Goal: Communication & Community: Answer question/provide support

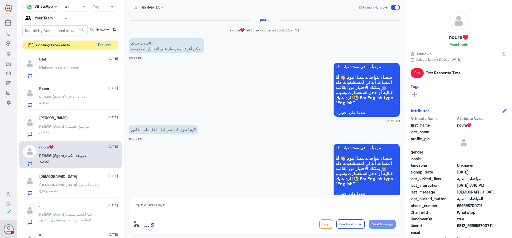
scroll to position [1204, 0]
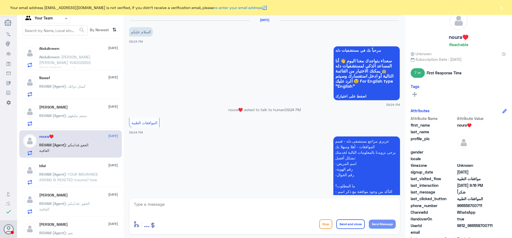
scroll to position [133, 0]
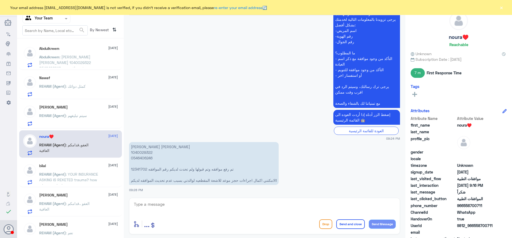
click at [79, 54] on div "Abdulkreem 6 October Abdulkreem : عايدة مسير السعدون 1040029322 0546406246 تم ر…" at bounding box center [78, 56] width 79 height 21
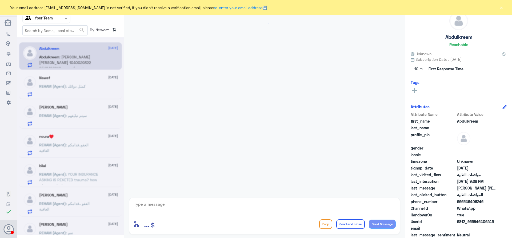
scroll to position [133, 0]
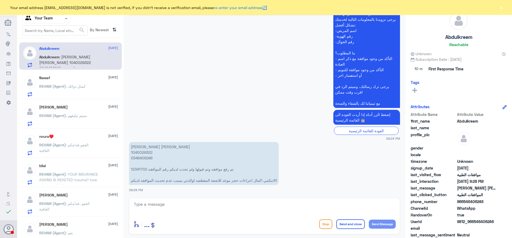
click at [144, 152] on p "عايدة مسير السعدون 1040029322 0546406246 تم رفع موافقه وتم قبولها ولم تحدث لديك…" at bounding box center [204, 163] width 150 height 43
copy p "1040029322"
click at [176, 205] on textarea at bounding box center [264, 207] width 263 height 13
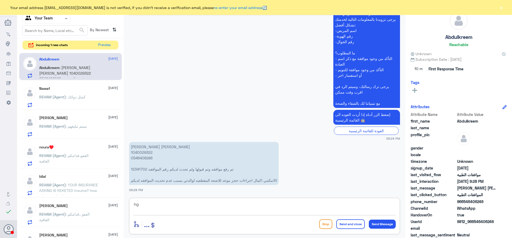
type textarea "h"
type textarea "السلام عليكم و رحمة الله"
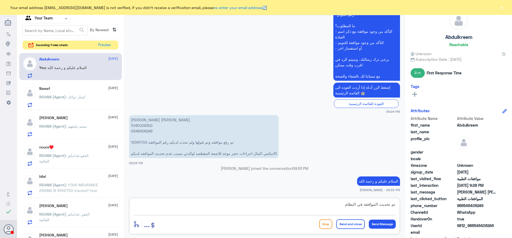
type textarea "تم تحديث الموافقة في النظام"
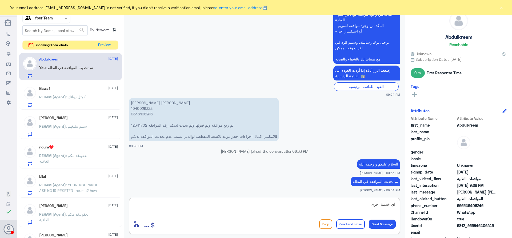
type textarea "اي خدمة اخرى؟"
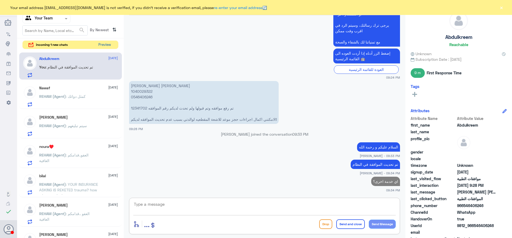
click at [104, 44] on button "Preview" at bounding box center [104, 45] width 17 height 8
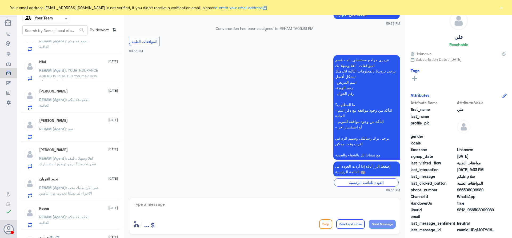
scroll to position [213, 0]
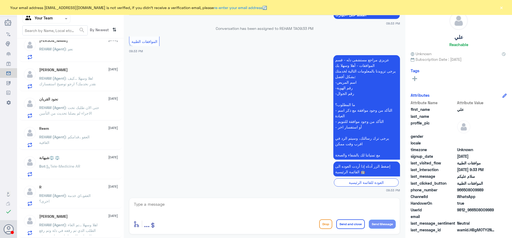
click at [79, 169] on span "Bot : Tele-Medicine AR" at bounding box center [59, 166] width 41 height 5
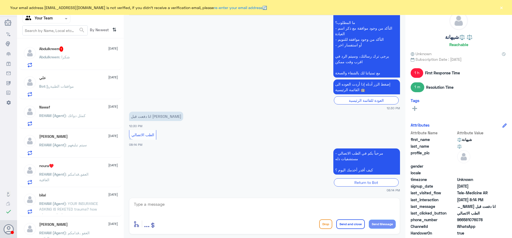
click at [56, 60] on p "Abdulkreem : شكرا" at bounding box center [54, 60] width 31 height 13
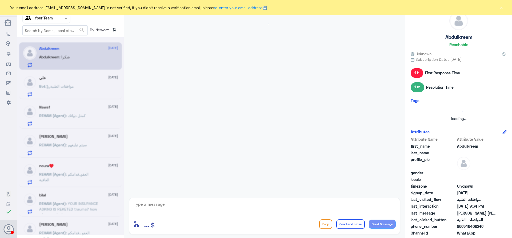
scroll to position [213, 0]
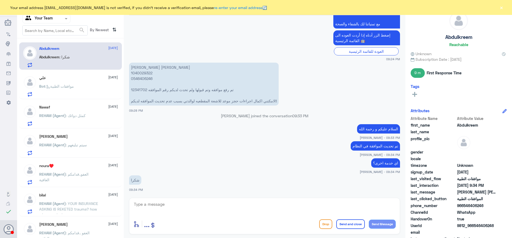
click at [167, 206] on textarea at bounding box center [264, 207] width 263 height 13
type textarea "قدامكم العافية"
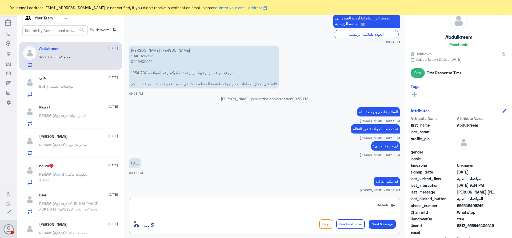
type textarea "مع السلامة"
click at [346, 226] on button "Send and close" at bounding box center [351, 225] width 29 height 10
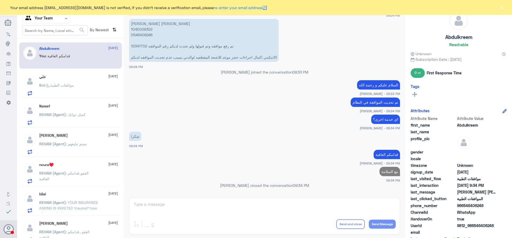
click at [58, 82] on div "علي 6 October Bot : موافقات الطبية" at bounding box center [78, 85] width 79 height 21
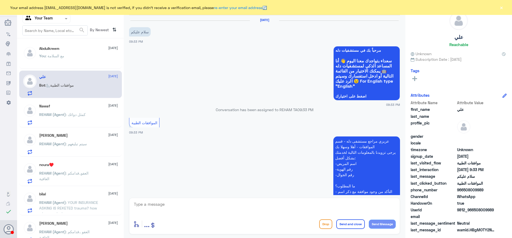
scroll to position [81, 0]
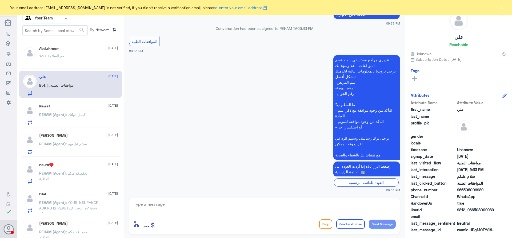
click at [154, 202] on textarea at bounding box center [264, 207] width 263 height 13
type textarea "ا"
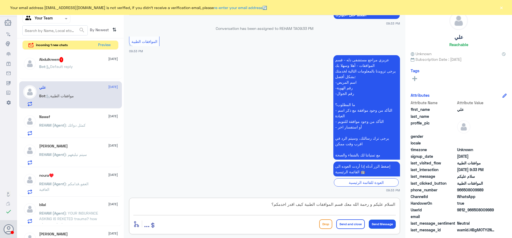
type textarea "السلام عليكم و رحمة الله معك قسم الموافقات الطبية كيف اقدر اخدمكم؟"
click at [381, 225] on button "Send Message" at bounding box center [382, 224] width 27 height 9
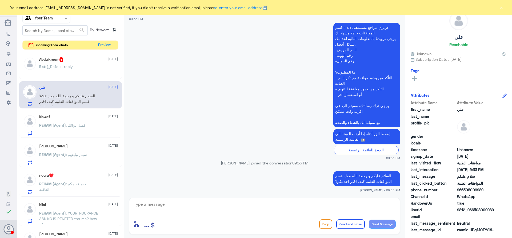
click at [68, 68] on span ": Default reply" at bounding box center [58, 66] width 27 height 5
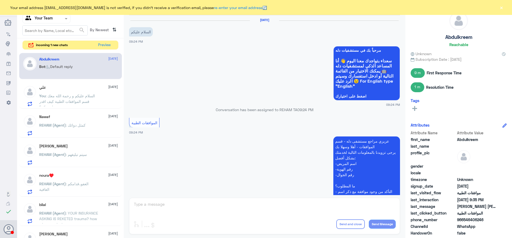
scroll to position [338, 0]
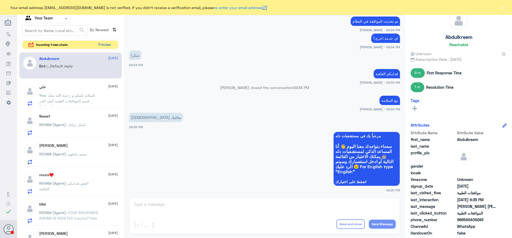
click at [107, 45] on button "Preview" at bounding box center [104, 45] width 17 height 8
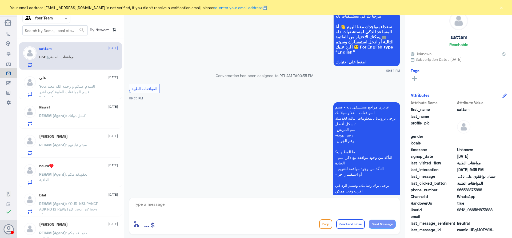
scroll to position [243, 0]
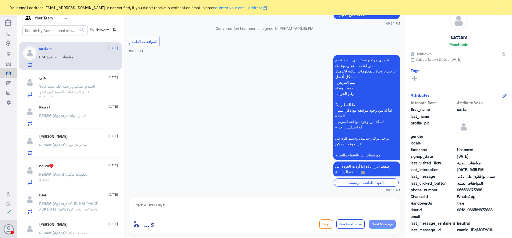
click at [89, 90] on span ": السلام عليكم و رحمة الله معك قسم الموافقات الطبية كيف اقدر اخدمكم؟" at bounding box center [67, 92] width 56 height 16
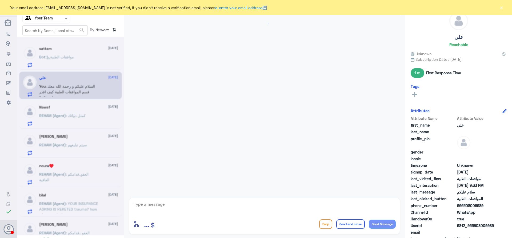
scroll to position [114, 0]
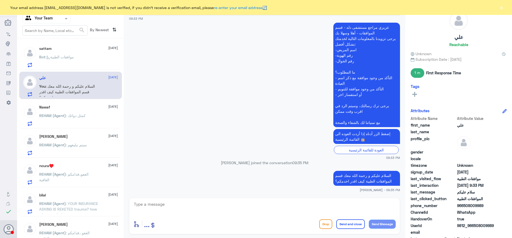
click at [73, 55] on span ": موافقات الطبية" at bounding box center [59, 57] width 29 height 5
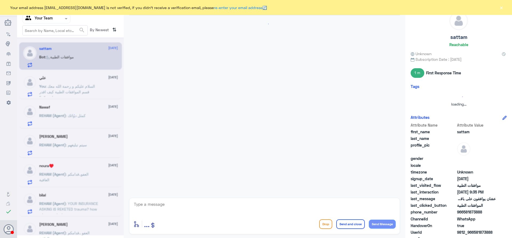
scroll to position [243, 0]
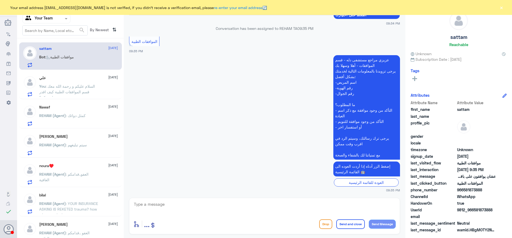
click at [78, 86] on span ": السلام عليكم و رحمة الله معك قسم الموافقات الطبية كيف اقدر اخدمكم؟" at bounding box center [67, 92] width 56 height 16
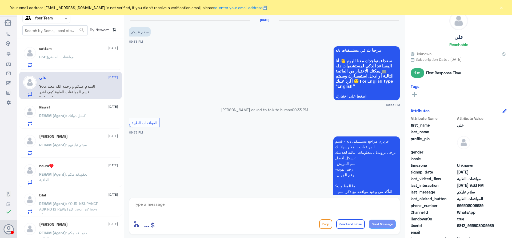
scroll to position [114, 0]
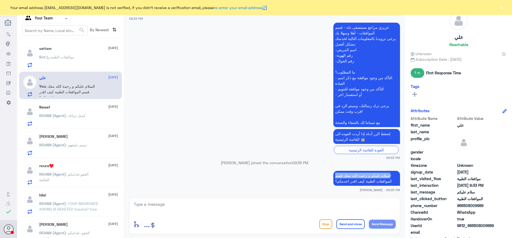
drag, startPoint x: 390, startPoint y: 176, endPoint x: 333, endPoint y: 184, distance: 57.7
click at [334, 184] on p "السلام عليكم و رحمة الله معك قسم الموافقات الطبية كيف اقدر اخدمكم؟" at bounding box center [367, 178] width 67 height 15
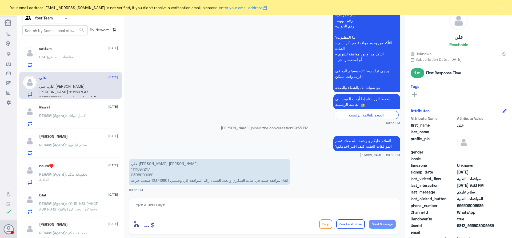
click at [144, 169] on p "علي احمد علي العلوي 1111697247 0508009989 الغاء موافقه طبيه في عياده السكري وال…" at bounding box center [209, 172] width 161 height 26
copy p "1111697247"
click at [184, 204] on textarea at bounding box center [264, 207] width 263 height 13
type textarea "ممكن ذكر سبب الإلغاء؟"
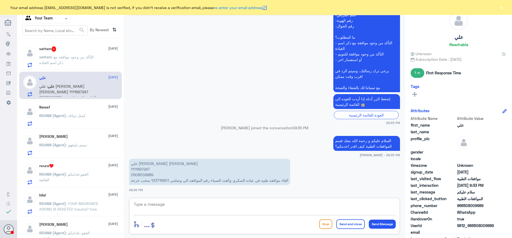
scroll to position [166, 0]
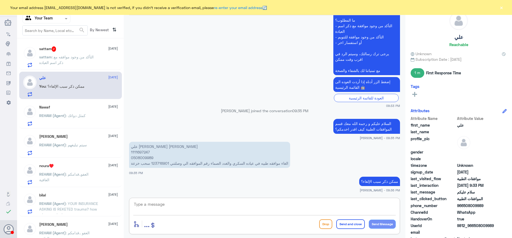
click at [61, 62] on span ": التأكد من وجود موافقه مع ذكر اسم العياده" at bounding box center [66, 60] width 54 height 10
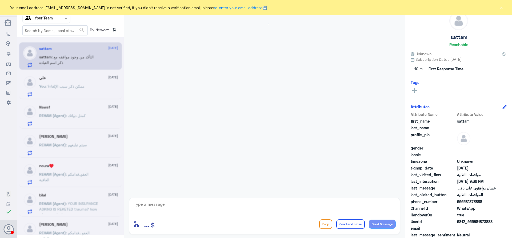
scroll to position [291, 0]
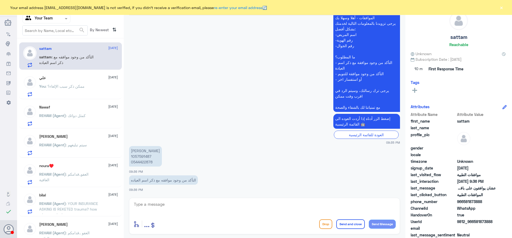
click at [143, 156] on p "منيره قاسم الطامي 1057591487 0544422878" at bounding box center [145, 156] width 33 height 21
copy p "1057591487"
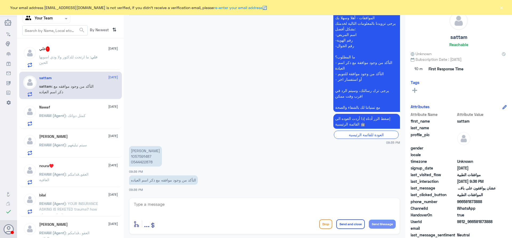
click at [72, 60] on p "علي : ما ارتحت للدكتور ولا ودي اسويها الحين" at bounding box center [69, 60] width 60 height 13
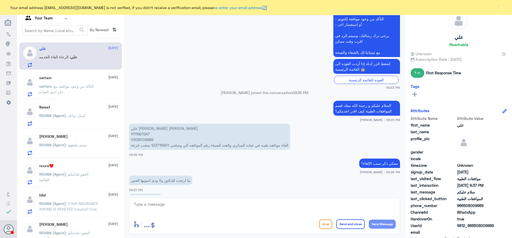
scroll to position [203, 0]
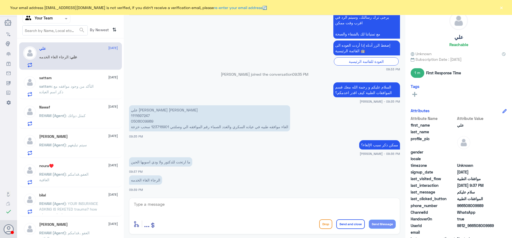
click at [164, 203] on textarea at bounding box center [264, 207] width 263 height 13
type textarea "j"
type textarea "تم إلغاء الخدمة"
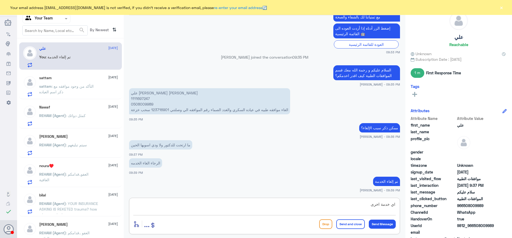
type textarea "اي خدمة اخرى؟"
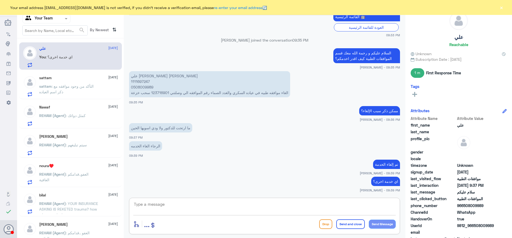
click at [70, 88] on span ": التأكد من وجود موافقه مع ذكر اسم العياده" at bounding box center [66, 89] width 54 height 10
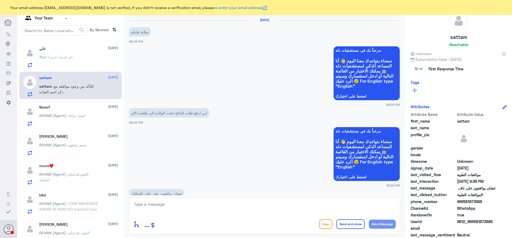
scroll to position [291, 0]
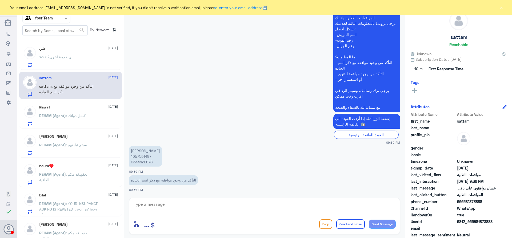
click at [60, 57] on span ": اي خدمة اخرى؟" at bounding box center [59, 57] width 27 height 5
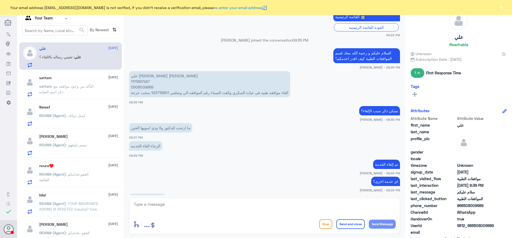
scroll to position [255, 0]
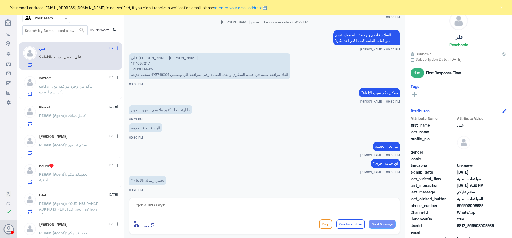
click at [182, 205] on textarea at bounding box center [264, 207] width 263 height 13
type textarea "l"
type textarea "مع الاسف ما تجي لكن بالإمكان التأكد عن طريق التطبيق او التواصل مع شركة التأمين"
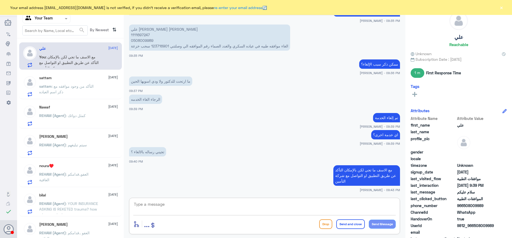
click at [215, 203] on textarea at bounding box center [264, 207] width 263 height 13
type textarea "h"
type textarea "اي خدمة اخرى؟"
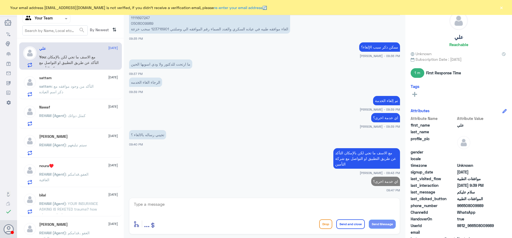
click at [57, 86] on span ": التأكد من وجود موافقه مع ذكر اسم العياده" at bounding box center [66, 89] width 54 height 10
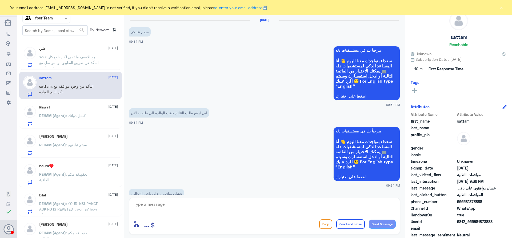
scroll to position [291, 0]
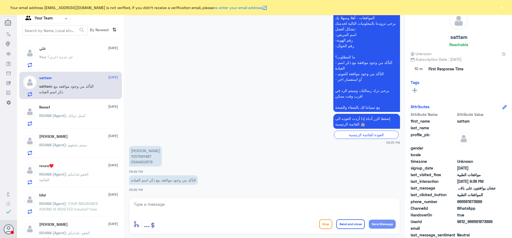
click at [147, 155] on p "منيره قاسم الطامي 1057591487 0544422878" at bounding box center [145, 156] width 33 height 21
copy p "1057591487"
click at [173, 208] on textarea at bounding box center [264, 207] width 263 height 13
type textarea "ا"
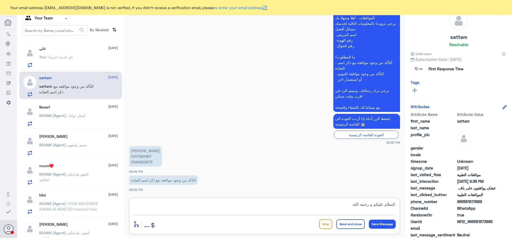
type textarea "السلام عليكم و رحمة الله"
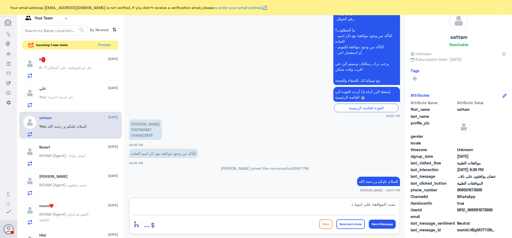
scroll to position [326, 0]
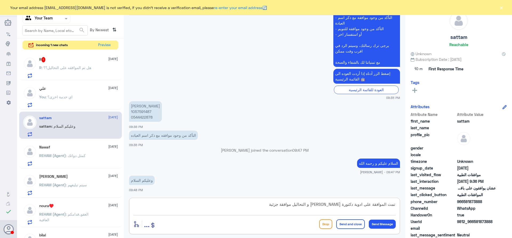
type textarea "تمت الموافقة على ادوية دكتورة سامية و التحاليل موافقة جزئية"
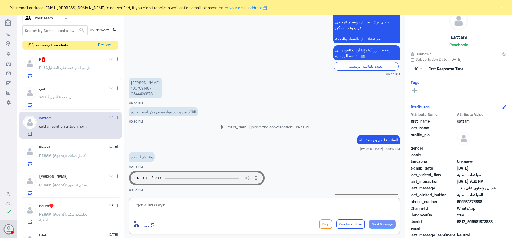
scroll to position [373, 0]
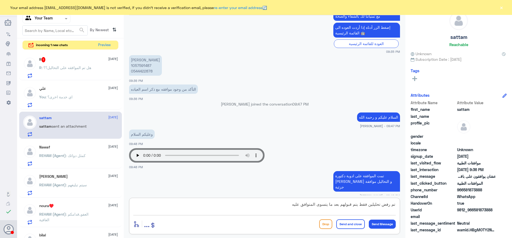
type textarea "تم رفض تحليلين فقط يتم قبولهم بعد ما يتسوى المتوافق عليهم"
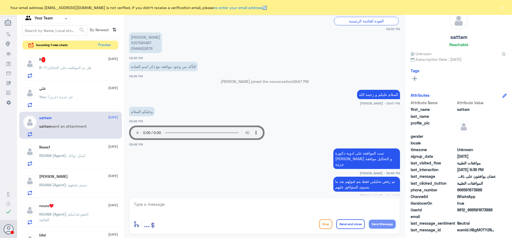
click at [171, 205] on textarea at bounding box center [264, 207] width 263 height 13
type textarea "ت"
type textarea "النتائج استاذي الى الحين ما طلعت كاملة"
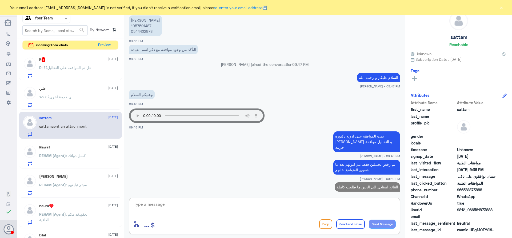
click at [73, 67] on span ": هل تم الموافقه على التحاليل؟؟" at bounding box center [67, 67] width 50 height 5
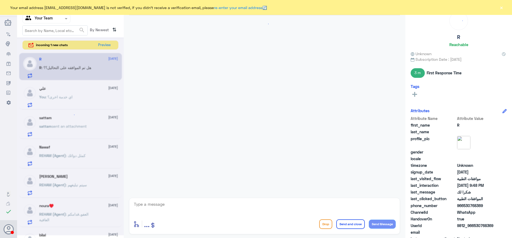
scroll to position [243, 0]
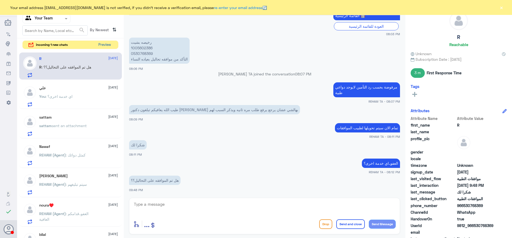
click at [105, 45] on button "Preview" at bounding box center [104, 45] width 17 height 8
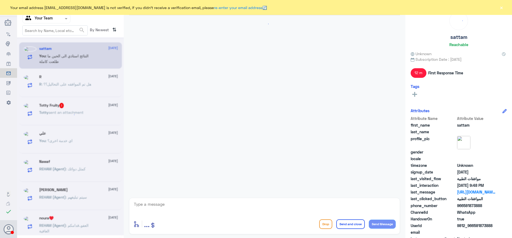
scroll to position [422, 0]
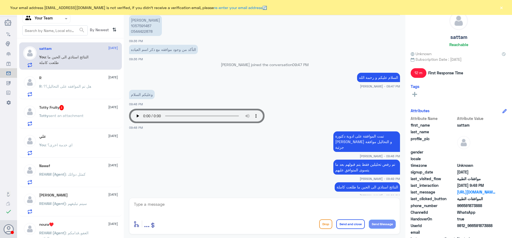
click at [72, 113] on p "Totty sent an attachment" at bounding box center [61, 119] width 44 height 13
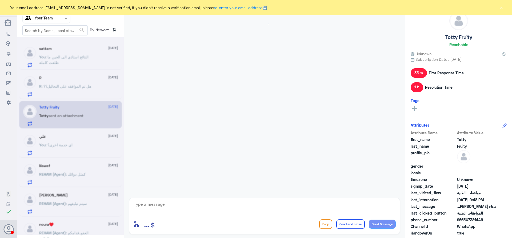
scroll to position [436, 0]
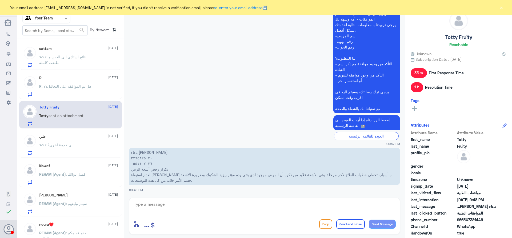
click at [288, 208] on textarea at bounding box center [264, 207] width 263 height 13
click at [504, 8] on button "×" at bounding box center [501, 7] width 5 height 5
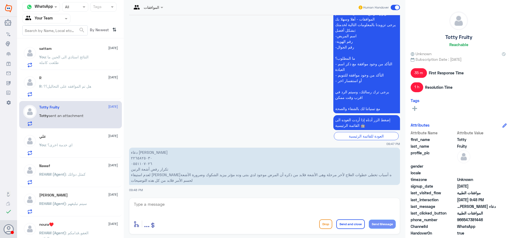
click at [68, 59] on span ": النتائج استاذي الى الحين ما طلعت كاملة" at bounding box center [63, 60] width 49 height 10
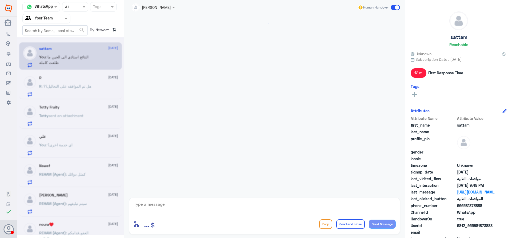
scroll to position [422, 0]
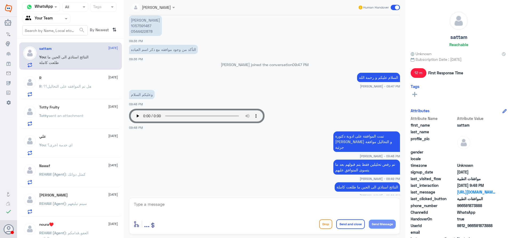
click at [197, 203] on textarea at bounding box center [264, 207] width 263 height 13
type textarea "بإنتظار النتائج"
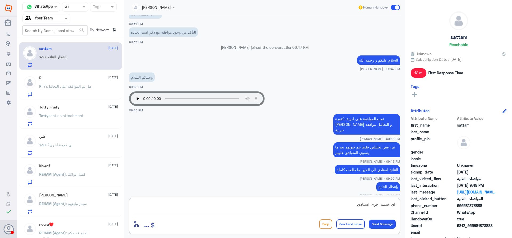
type textarea "اي خدمة اخرى استاذي؟"
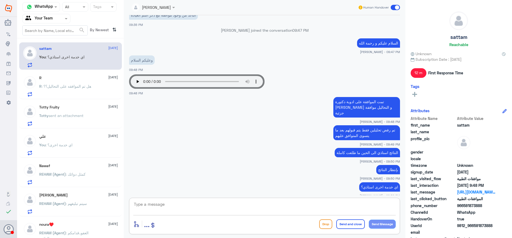
click at [69, 147] on span ": اي خدمة اخرى؟" at bounding box center [59, 145] width 27 height 5
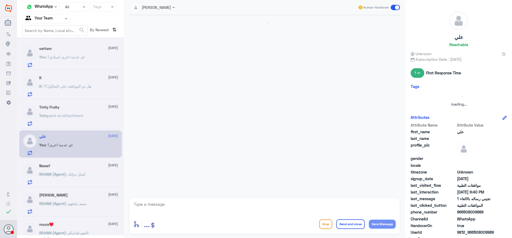
scroll to position [300, 0]
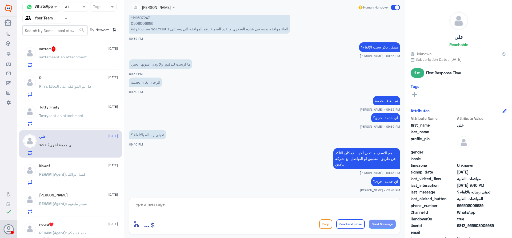
click at [71, 61] on p "sattam sent an attachment" at bounding box center [63, 60] width 48 height 13
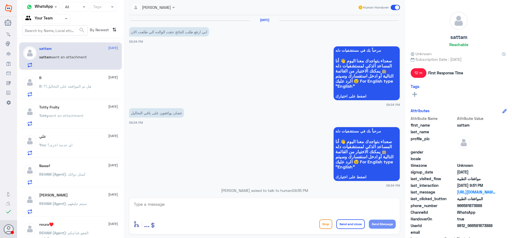
scroll to position [399, 0]
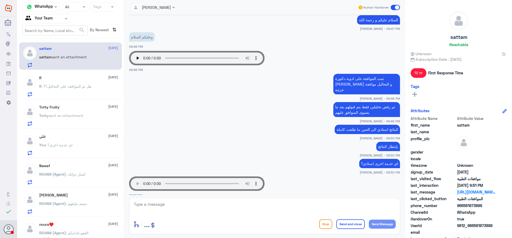
click at [216, 206] on textarea at bounding box center [264, 207] width 263 height 13
type textarea "طلعت نتيجة وحده بس"
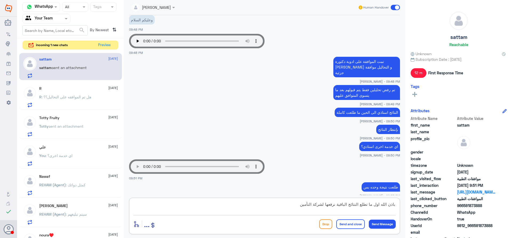
type textarea "باذن الله اول ما تطلع النتائج الباقية نرفعها لشركة التأمين"
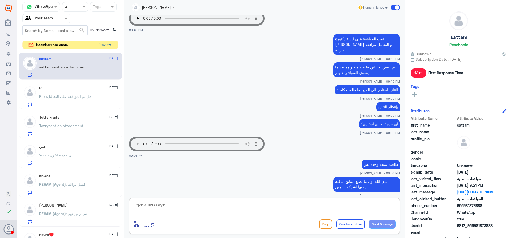
click at [104, 44] on button "Preview" at bounding box center [104, 45] width 17 height 8
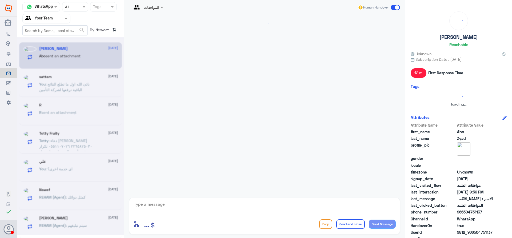
scroll to position [522, 0]
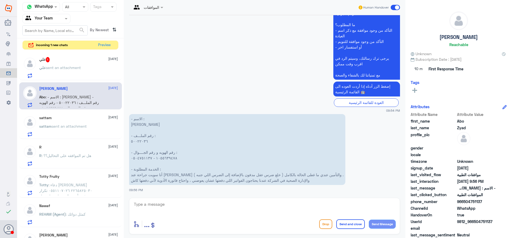
click at [232, 206] on textarea at bounding box center [264, 207] width 263 height 13
type textarea "استاذي بالنسبة للفواتير يقدمها لك الكاشير او موظف الاستقبال"
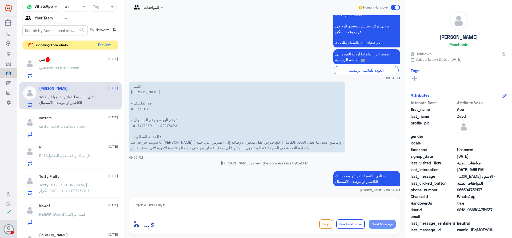
click at [94, 72] on div "علي sent an attachment" at bounding box center [78, 72] width 79 height 12
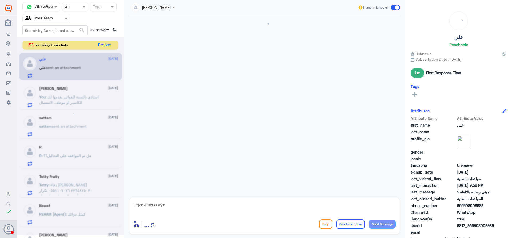
scroll to position [319, 0]
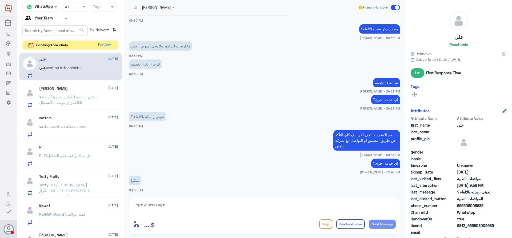
click at [163, 205] on textarea at bounding box center [264, 207] width 263 height 13
type textarea "قدامكم العافية و مع السلامة"
click at [356, 225] on button "Send and close" at bounding box center [351, 225] width 29 height 10
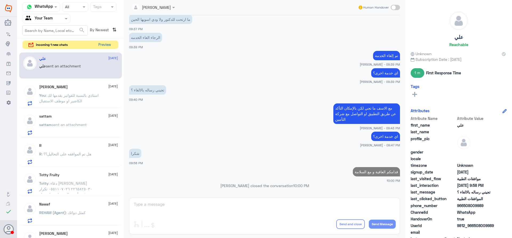
click at [99, 45] on button "Preview" at bounding box center [104, 45] width 17 height 8
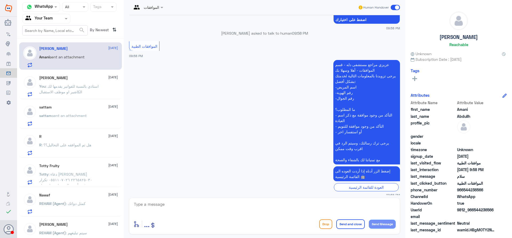
scroll to position [81, 0]
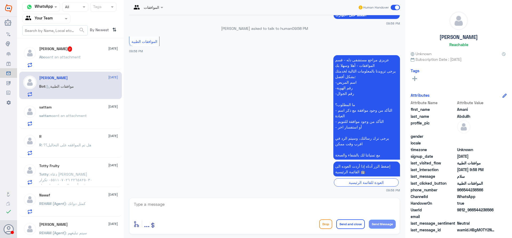
click at [57, 114] on span "sent an attachment" at bounding box center [69, 115] width 35 height 5
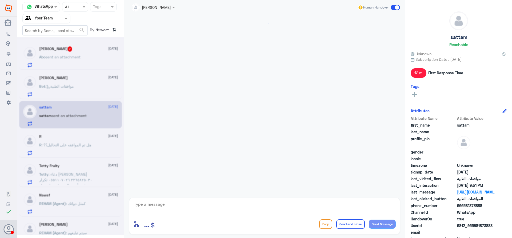
scroll to position [357, 0]
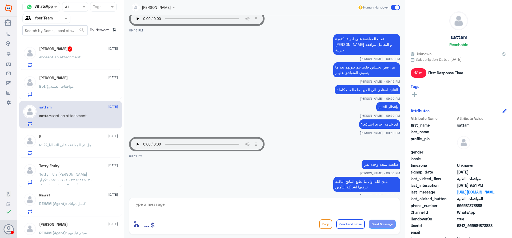
click at [66, 63] on p "Abo sent an attachment" at bounding box center [59, 60] width 41 height 13
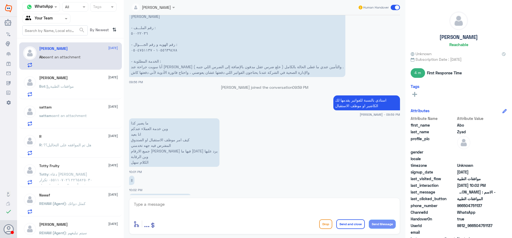
scroll to position [648, 0]
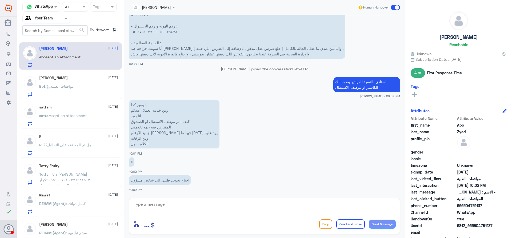
click at [161, 207] on textarea at bounding box center [264, 207] width 263 height 13
type textarea "استاذي الكريم اعتذ منك هذا قسم الموافقات الطبية ولا نستطيع خدمتكم بالفوتير نرجو…"
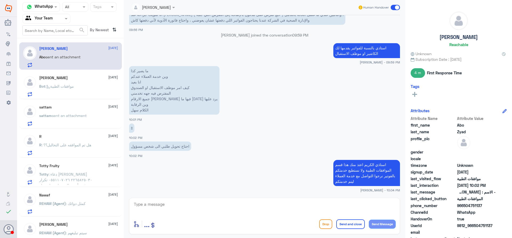
click at [69, 84] on p "Bot : موافقات الطبية" at bounding box center [56, 90] width 35 height 13
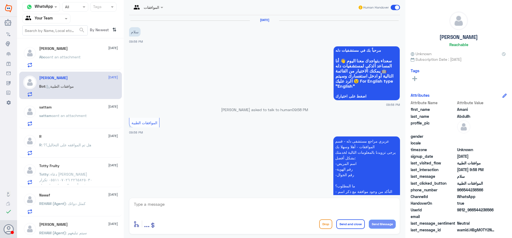
scroll to position [81, 0]
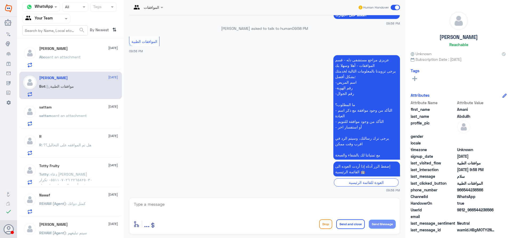
click at [68, 68] on div "Abo Zyad 6 October Abo sent an attachment" at bounding box center [70, 55] width 103 height 27
click at [68, 62] on p "Abo sent an attachment" at bounding box center [59, 60] width 41 height 13
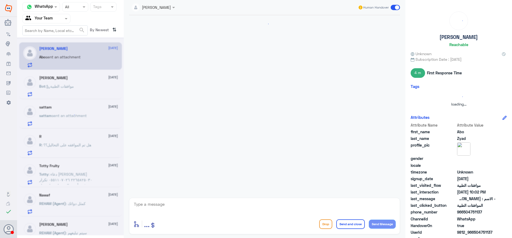
scroll to position [603, 0]
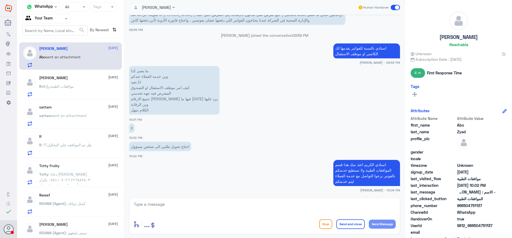
click at [64, 87] on span ": موافقات الطبية" at bounding box center [59, 86] width 29 height 5
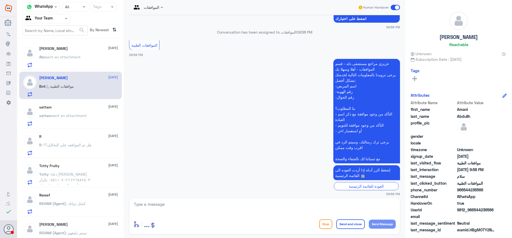
scroll to position [81, 0]
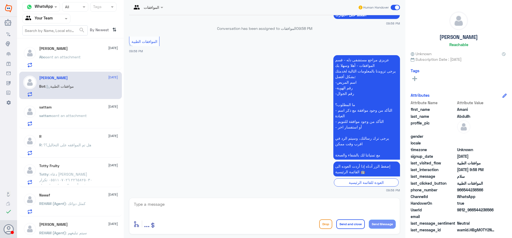
click at [70, 172] on p "Totty : دعاء بدير إبراهيم ٢٢٦٥٨٢٥٠٣٠ ٠٥٥١١٠٧٠٢٦ تكرار رفض أشعة الرنين لعدم استي…" at bounding box center [69, 178] width 60 height 13
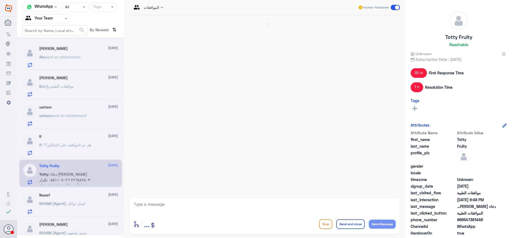
scroll to position [436, 0]
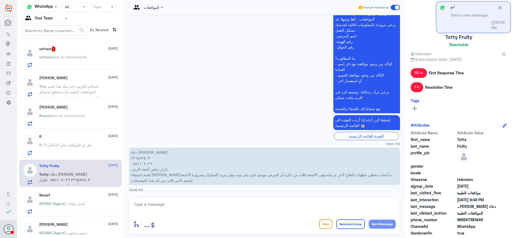
click at [71, 59] on span "sent an attachment" at bounding box center [69, 57] width 35 height 5
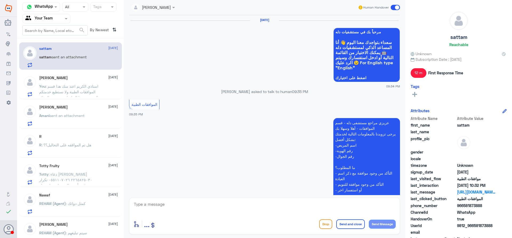
scroll to position [357, 0]
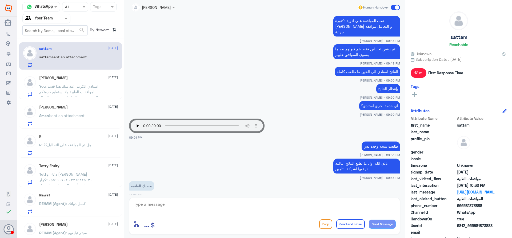
click at [190, 204] on textarea at bounding box center [264, 207] width 263 height 13
type textarea "j"
type textarea "الله يعافيك مع السلامة"
click at [341, 223] on button "Send and close" at bounding box center [351, 225] width 29 height 10
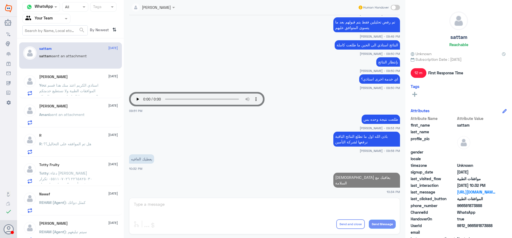
click at [55, 86] on span ": استاذي الكريم اعتذ منك هذا قسم الموافقات الطبية ولا نستطيع خدمتكم بالفوتير نر…" at bounding box center [69, 93] width 60 height 21
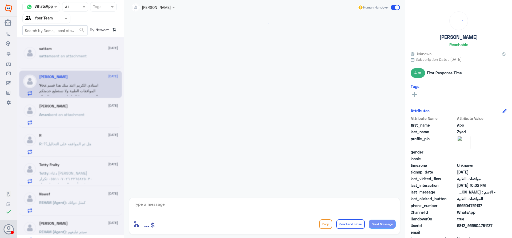
scroll to position [603, 0]
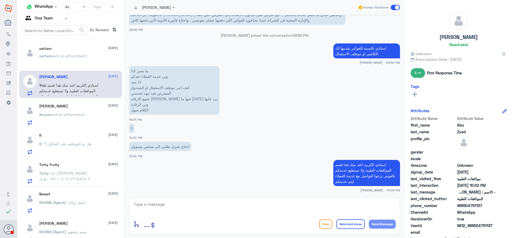
click at [69, 60] on p "sattam sent an attachment" at bounding box center [63, 59] width 48 height 13
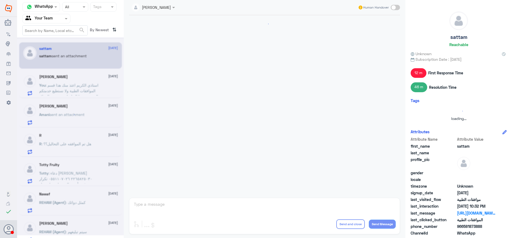
scroll to position [323, 0]
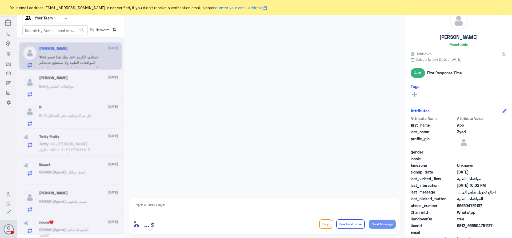
scroll to position [603, 0]
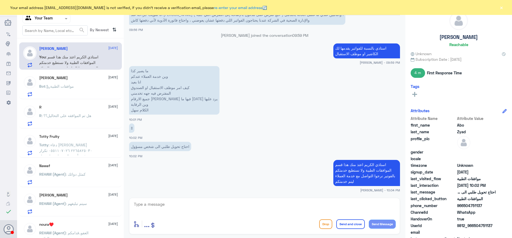
click at [165, 205] on textarea at bounding box center [264, 207] width 263 height 13
type textarea "قدامكم العافيه"
click at [343, 227] on button "Send and close" at bounding box center [351, 225] width 29 height 10
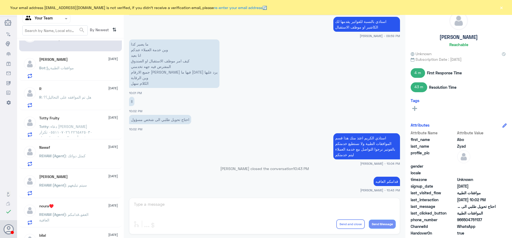
scroll to position [27, 0]
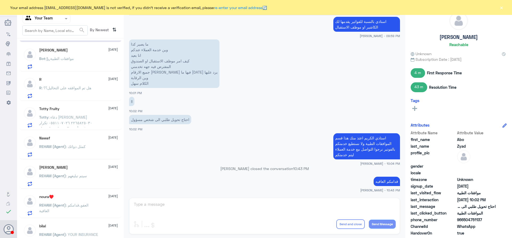
click at [79, 151] on p "REHAM (Agent) : كمثل دوائك" at bounding box center [62, 150] width 46 height 13
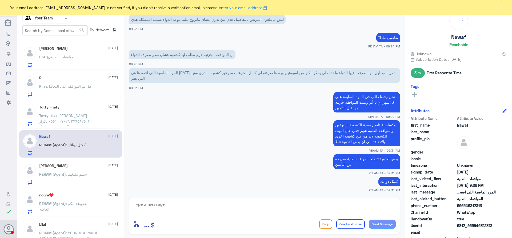
click at [504, 7] on button "×" at bounding box center [501, 7] width 5 height 5
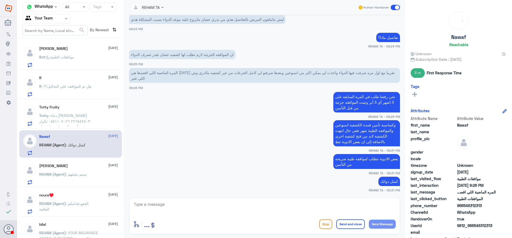
click at [55, 19] on div at bounding box center [47, 18] width 48 height 6
click at [57, 18] on div at bounding box center [47, 18] width 48 height 6
